Goal: Task Accomplishment & Management: Manage account settings

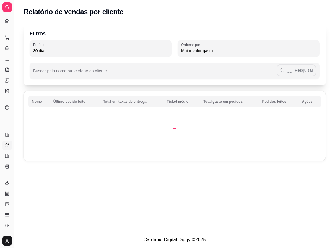
select select "30"
select select "HIGHEST_TOTAL_SPENT_WITH_ORDERS"
click at [6, 24] on div "Dia a dia" at bounding box center [6, 28] width 9 height 9
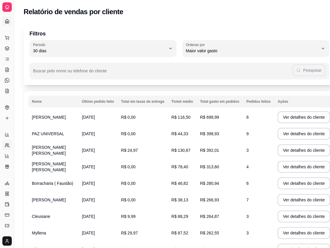
click at [6, 20] on icon at bounding box center [7, 21] width 4 height 4
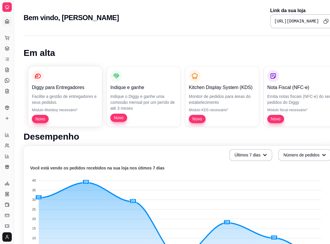
click at [19, 10] on div "Bem vindo, [PERSON_NAME] Link da sua loja [URL][DOMAIN_NAME]" at bounding box center [179, 16] width 330 height 32
click at [4, 21] on link "Dashboard" at bounding box center [6, 21] width 9 height 9
click at [6, 24] on div "Dia a dia" at bounding box center [6, 28] width 9 height 9
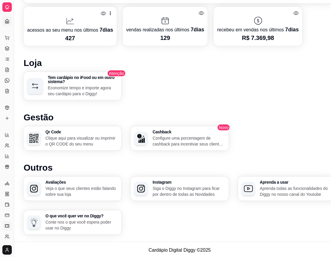
scroll to position [273, 0]
click at [6, 246] on icon at bounding box center [7, 246] width 5 height 5
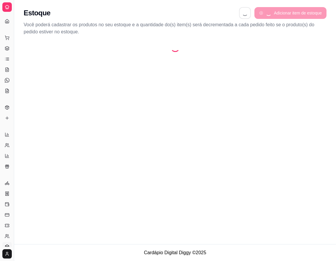
select select "QUANTITY_ORDER"
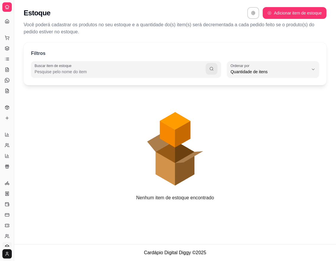
scroll to position [6, 0]
